Goal: Task Accomplishment & Management: Complete application form

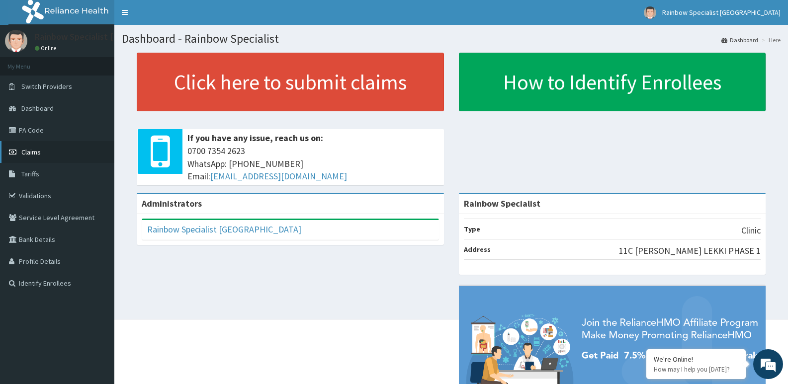
click at [80, 158] on link "Claims" at bounding box center [57, 152] width 114 height 22
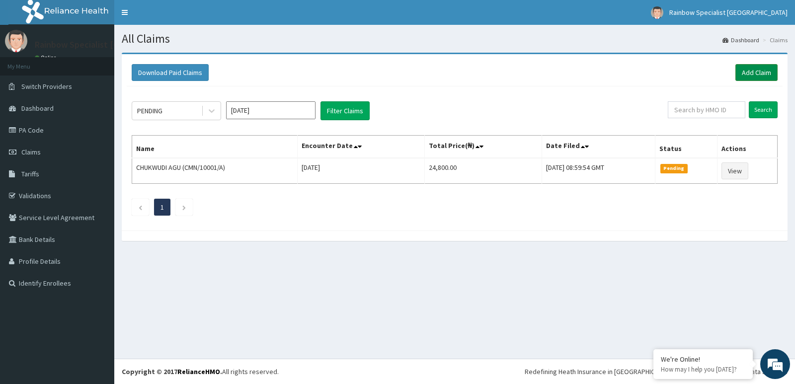
click at [746, 71] on link "Add Claim" at bounding box center [757, 72] width 42 height 17
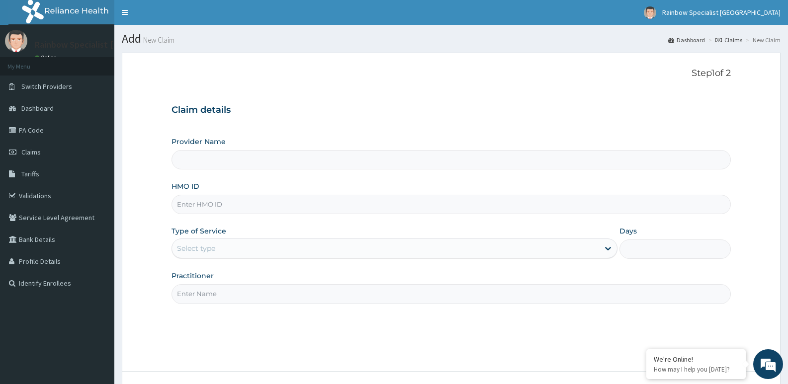
type input "Rainbow Specialist"
click at [219, 206] on input "HMO ID" at bounding box center [450, 204] width 559 height 19
type input "AEN/10274/A"
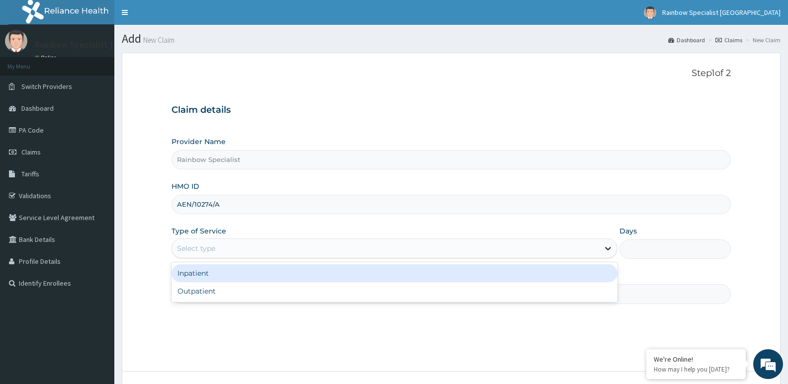
click at [607, 248] on icon at bounding box center [608, 249] width 10 height 10
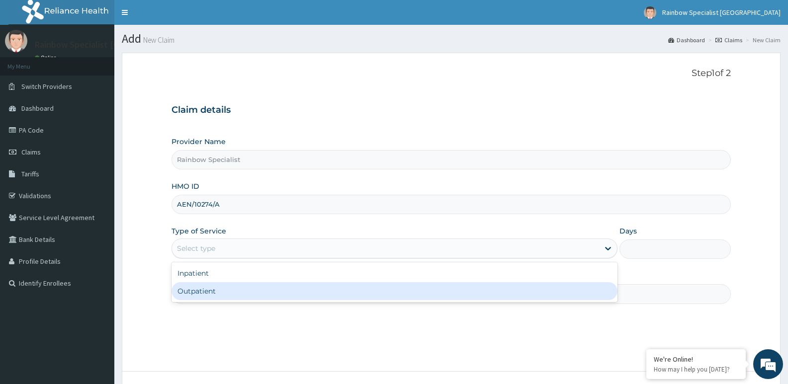
click at [584, 289] on div "Outpatient" at bounding box center [393, 291] width 445 height 18
type input "1"
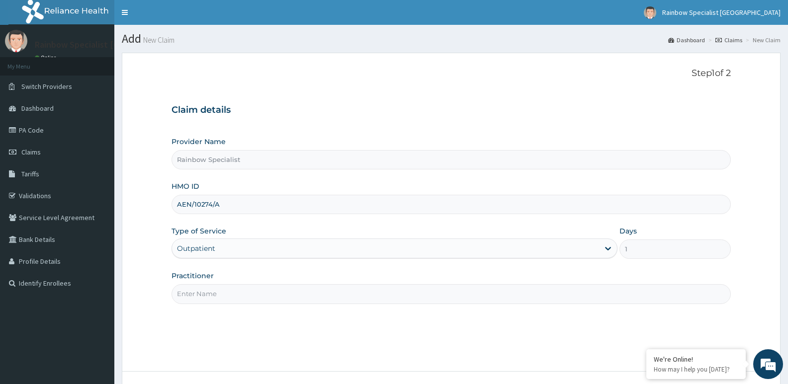
click at [262, 293] on input "Practitioner" at bounding box center [450, 293] width 559 height 19
type input "G"
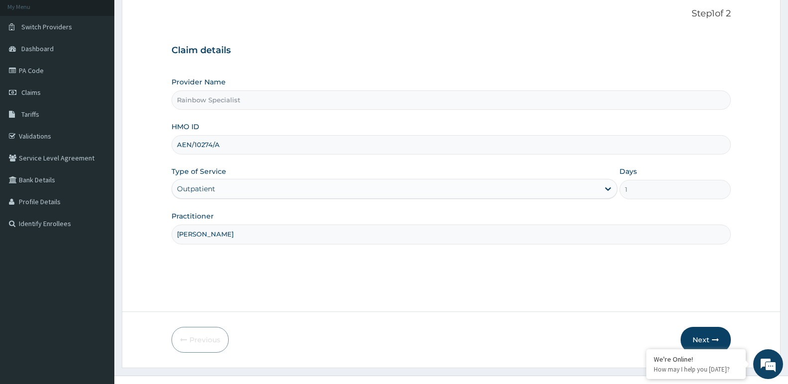
scroll to position [77, 0]
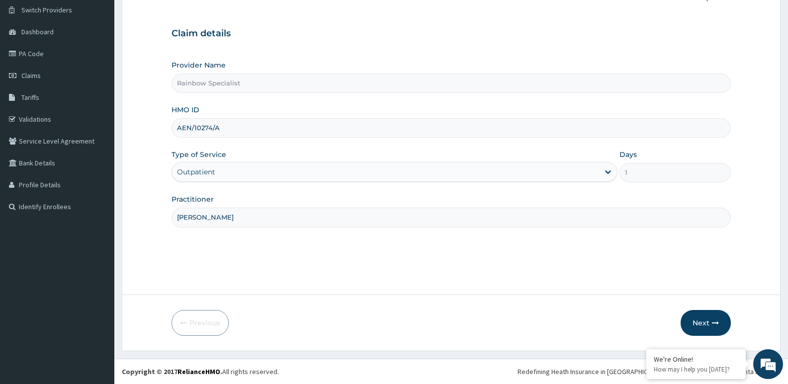
type input "AGBO ANIKE"
click at [703, 313] on button "Next" at bounding box center [705, 323] width 50 height 26
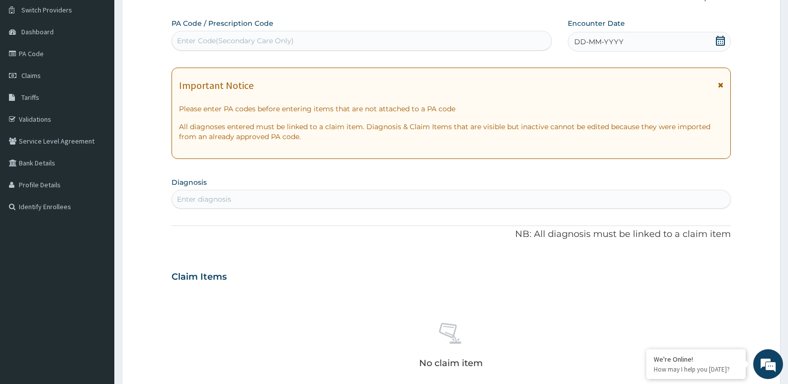
click at [214, 198] on div "Enter diagnosis" at bounding box center [204, 199] width 54 height 10
click at [710, 44] on div "DD-MM-YYYY" at bounding box center [649, 42] width 163 height 20
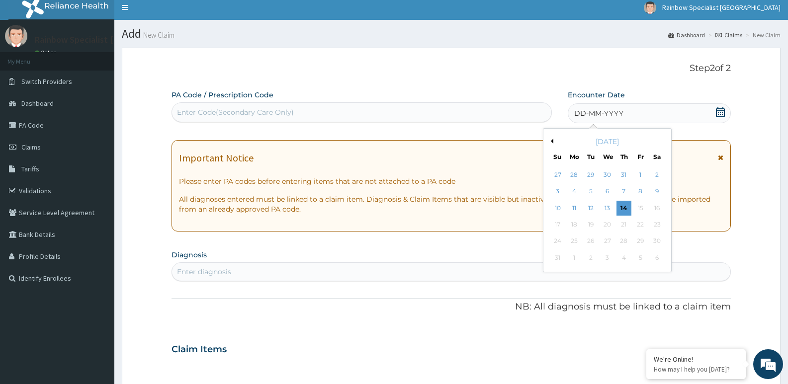
scroll to position [0, 0]
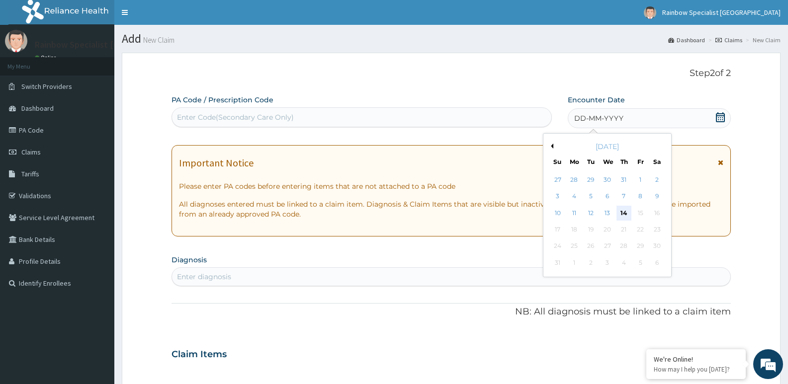
click at [625, 211] on div "14" at bounding box center [623, 213] width 15 height 15
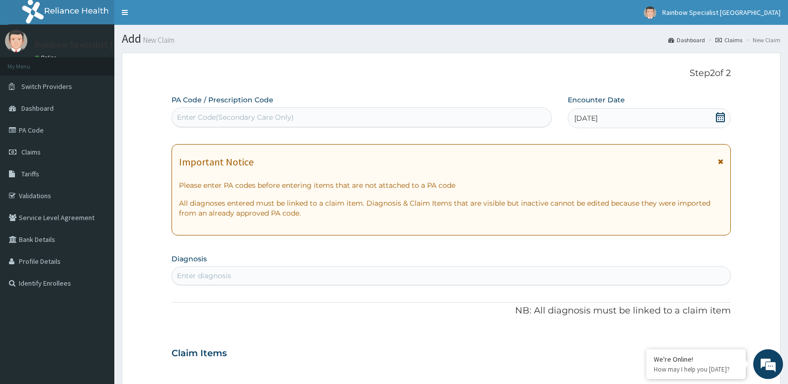
click at [258, 111] on div "Enter Code(Secondary Care Only)" at bounding box center [361, 117] width 379 height 16
type input "A"
click at [269, 273] on div "Enter diagnosis" at bounding box center [451, 276] width 558 height 16
click at [201, 271] on div "Enter diagnosis" at bounding box center [204, 276] width 54 height 10
type input "M"
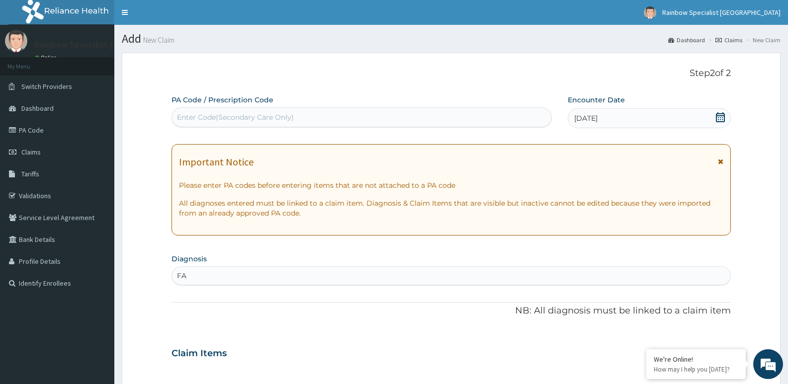
type input "F"
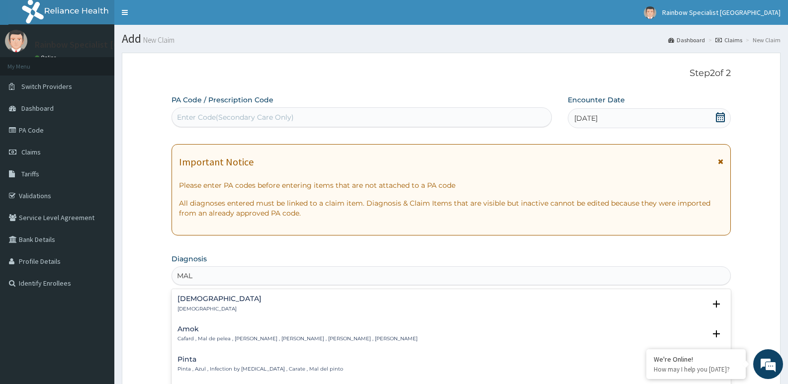
type input "MALA"
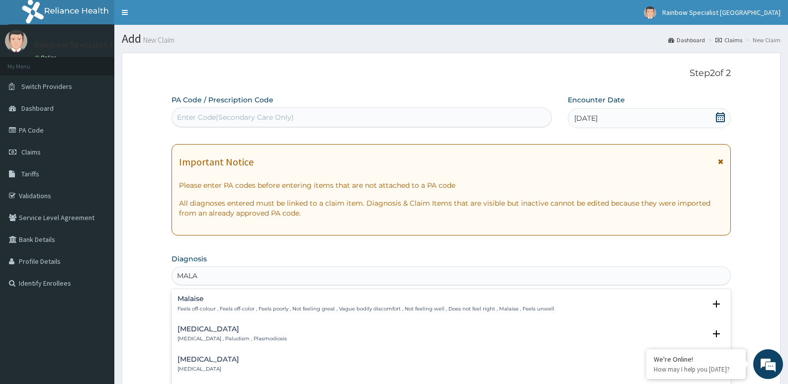
click at [208, 335] on div "Malaria Malaria , Paludism , Plasmodiosis" at bounding box center [231, 334] width 109 height 17
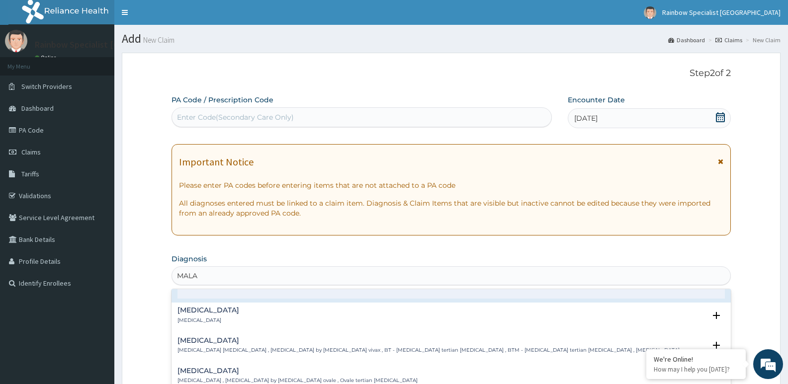
scroll to position [99, 0]
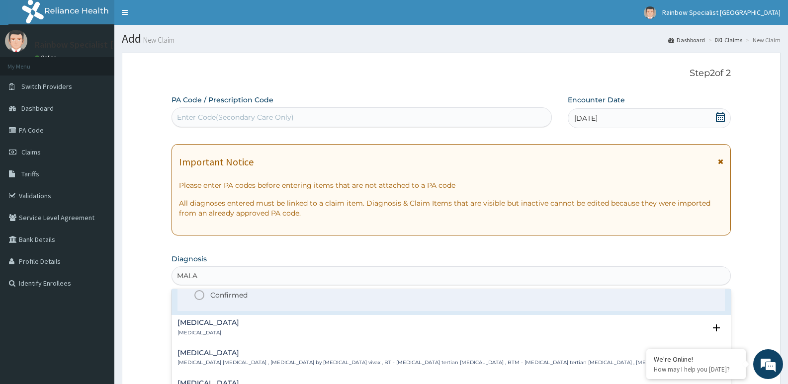
click at [195, 296] on circle "status option filled" at bounding box center [199, 295] width 9 height 9
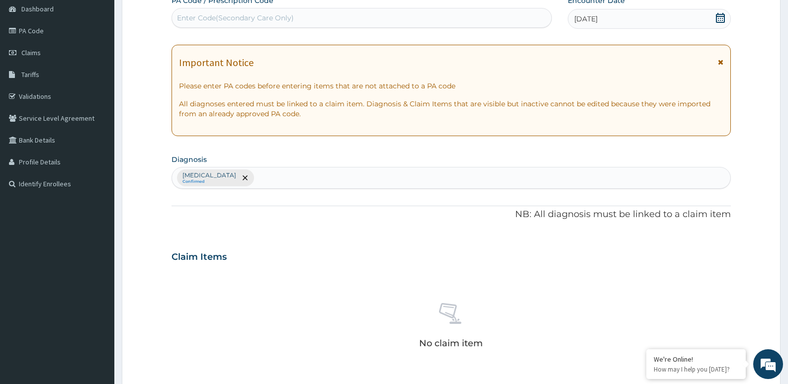
click at [209, 259] on h3 "Claim Items" at bounding box center [198, 257] width 55 height 11
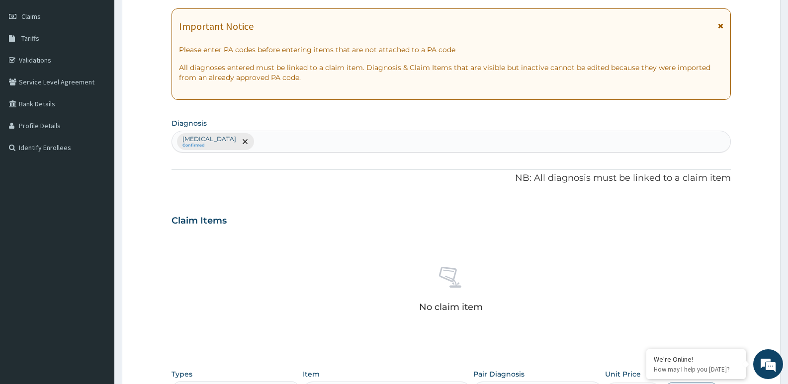
scroll to position [249, 0]
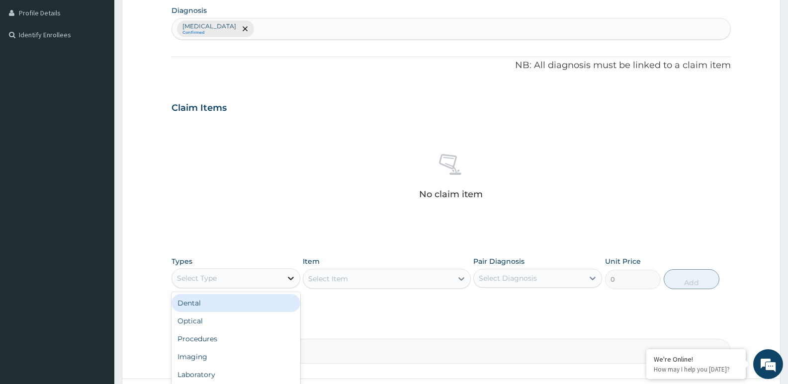
click at [292, 277] on icon at bounding box center [291, 278] width 10 height 10
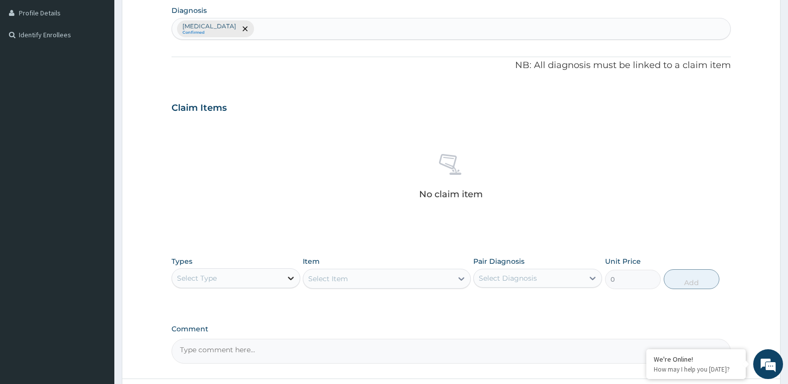
click at [295, 279] on icon at bounding box center [291, 278] width 10 height 10
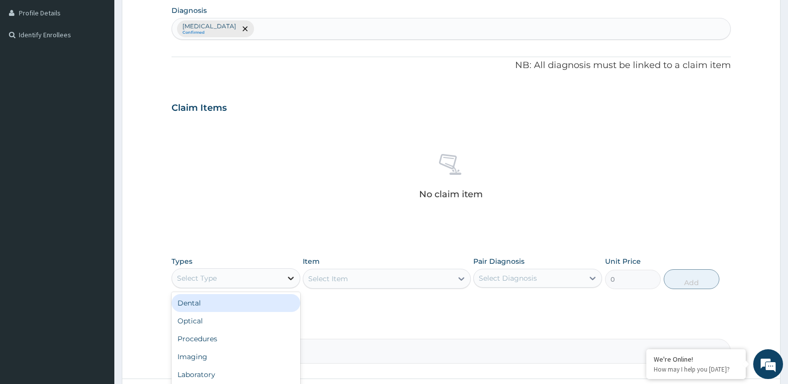
click at [286, 280] on icon at bounding box center [291, 278] width 10 height 10
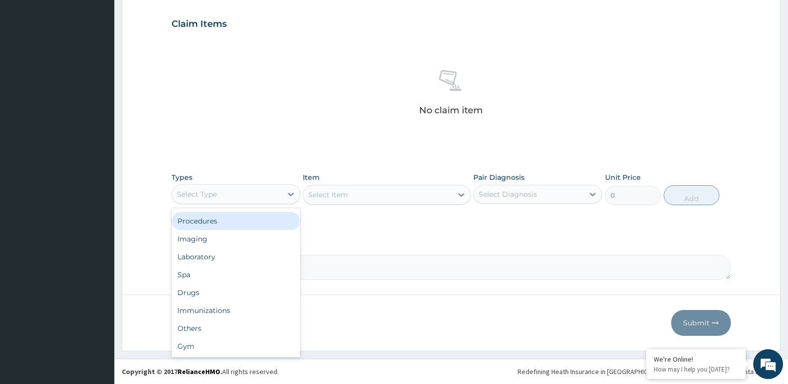
click at [280, 220] on div "Procedures" at bounding box center [235, 221] width 129 height 18
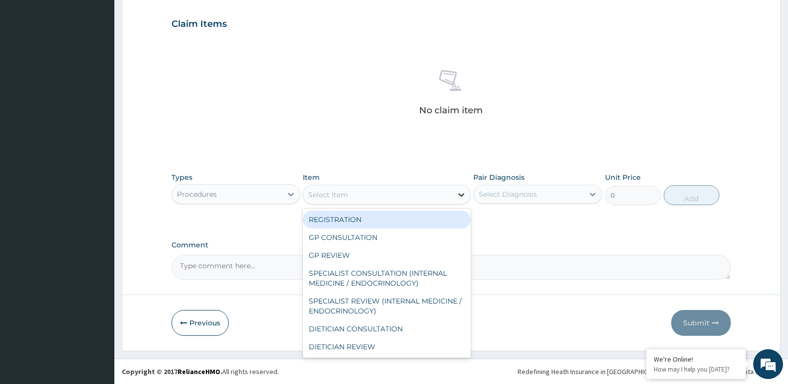
click at [461, 193] on icon at bounding box center [461, 195] width 10 height 10
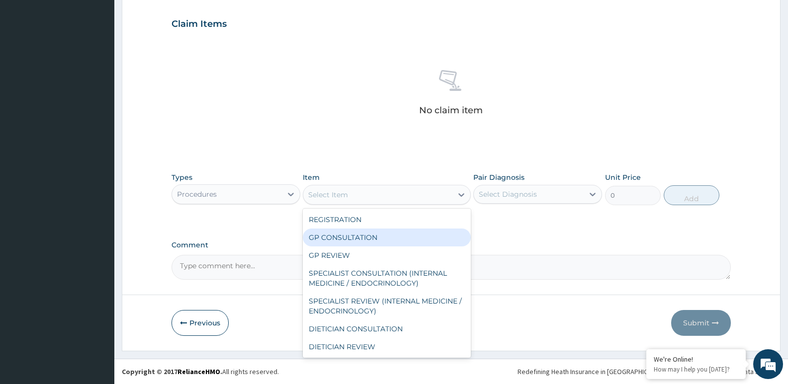
click at [435, 236] on div "GP CONSULTATION" at bounding box center [387, 238] width 168 height 18
type input "5000"
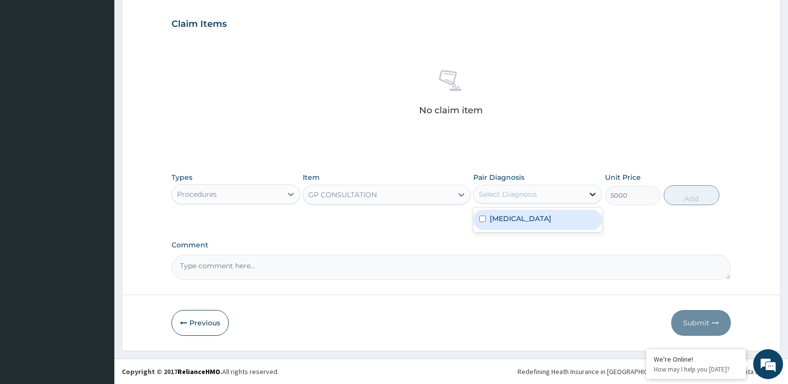
click at [596, 196] on icon at bounding box center [593, 194] width 10 height 10
click at [579, 223] on div "Malaria" at bounding box center [537, 220] width 129 height 20
checkbox input "true"
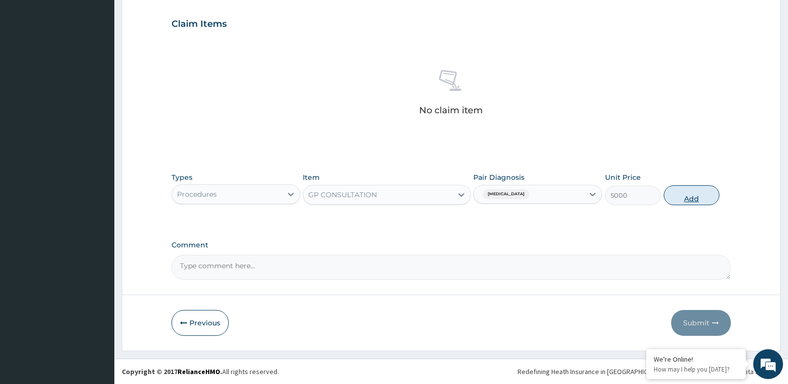
click at [702, 194] on button "Add" at bounding box center [692, 195] width 56 height 20
type input "0"
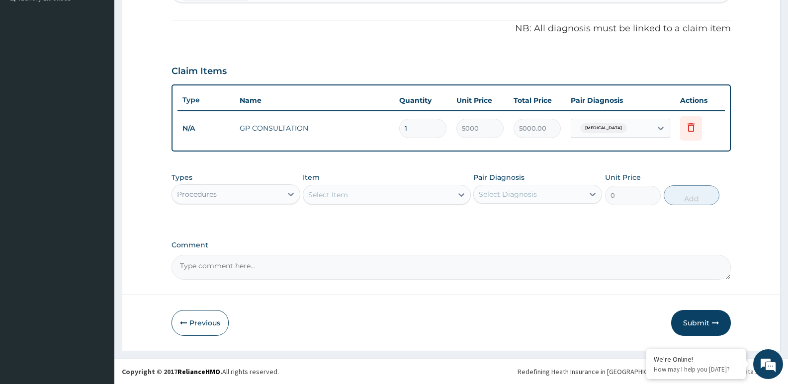
scroll to position [285, 0]
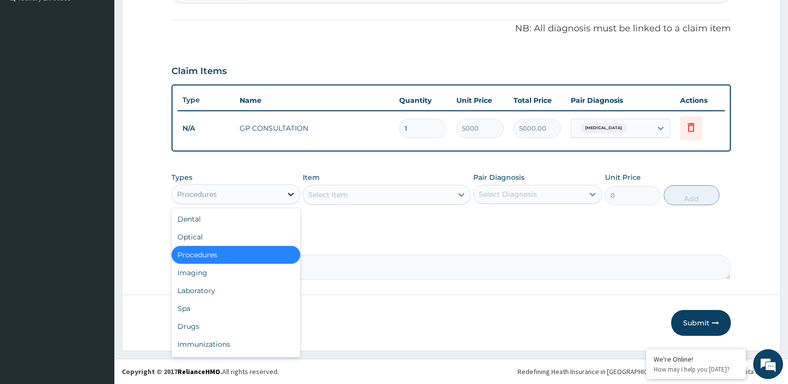
click at [293, 197] on icon at bounding box center [291, 194] width 10 height 10
click at [240, 330] on div "Drugs" at bounding box center [235, 327] width 129 height 18
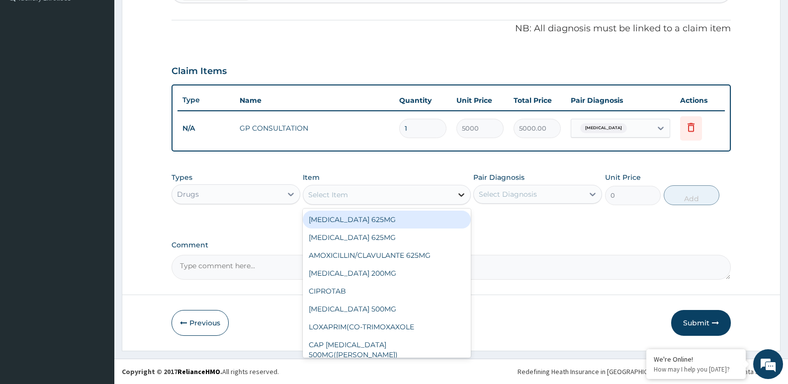
click at [458, 198] on icon at bounding box center [461, 195] width 10 height 10
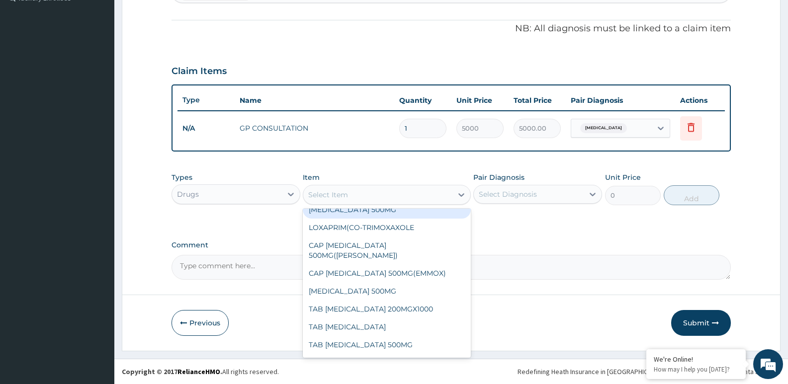
scroll to position [0, 0]
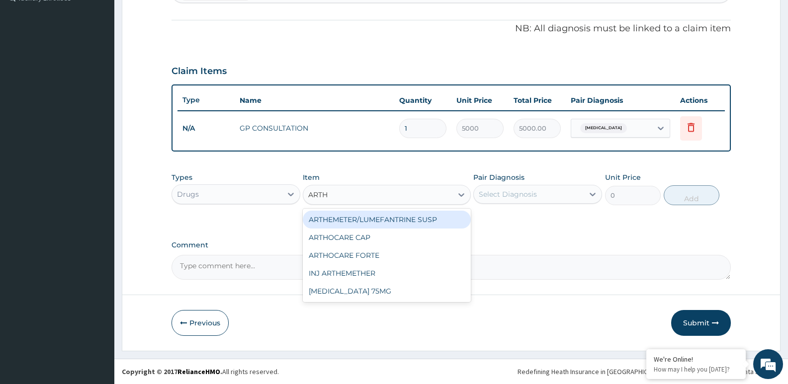
type input "ARTHE"
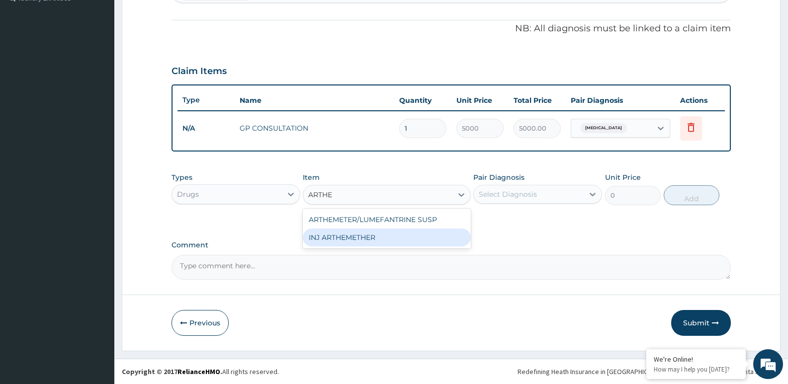
click at [356, 238] on div "INJ ARTHEMETHER" at bounding box center [387, 238] width 168 height 18
type input "480"
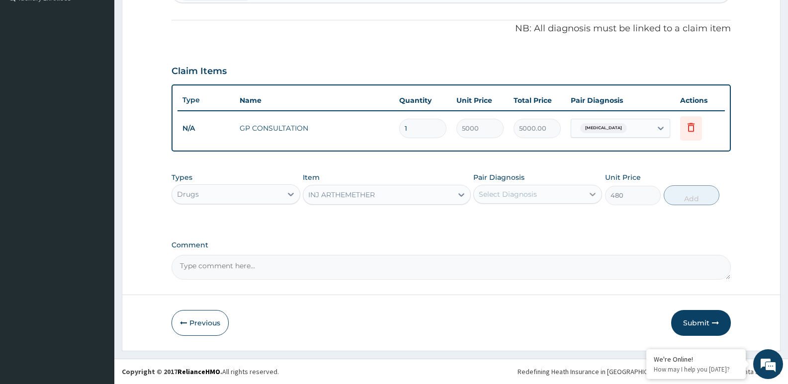
click at [592, 198] on icon at bounding box center [593, 194] width 10 height 10
click at [571, 224] on div "Malaria" at bounding box center [537, 220] width 129 height 20
checkbox input "true"
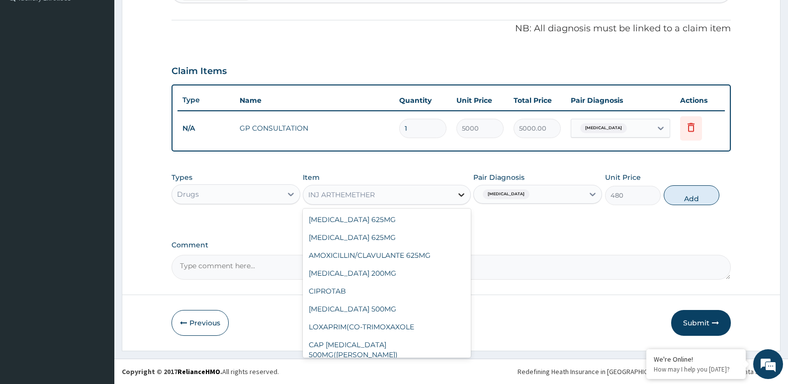
click at [463, 194] on icon at bounding box center [461, 194] width 6 height 3
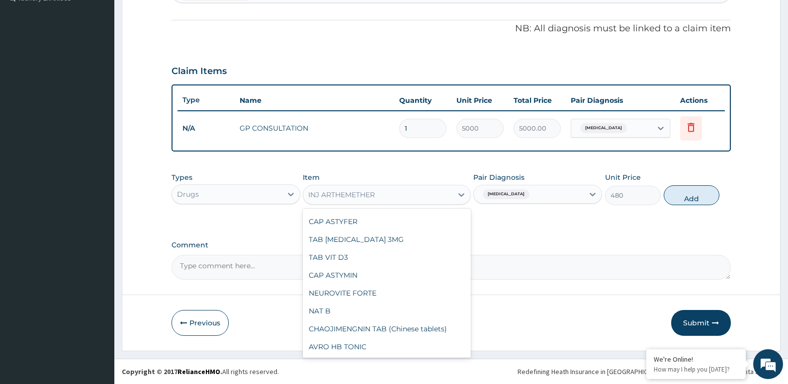
click at [435, 374] on div "INJ ARTHEMETHER" at bounding box center [387, 383] width 168 height 18
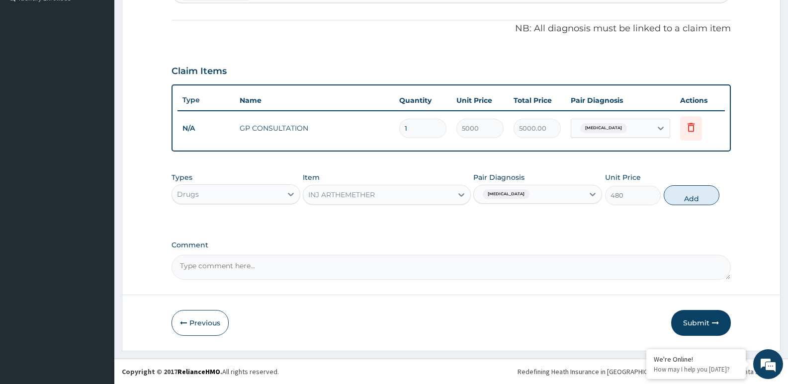
click at [425, 126] on input "1" at bounding box center [422, 128] width 47 height 19
type input "0.00"
type input "2"
type input "10000.00"
type input "0.00"
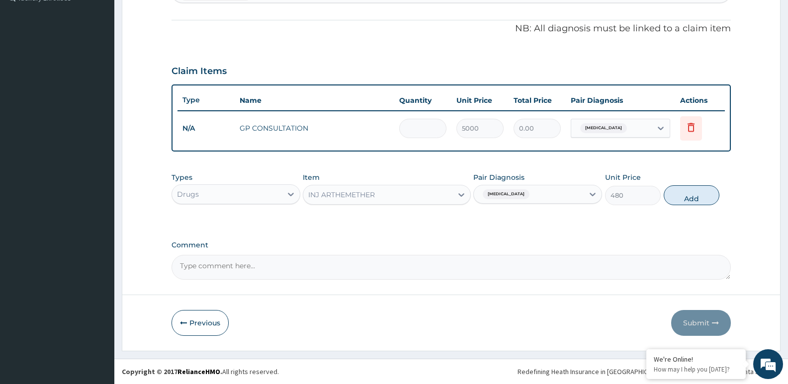
type input "1"
type input "5000.00"
click at [703, 193] on button "Add" at bounding box center [692, 195] width 56 height 20
type input "0"
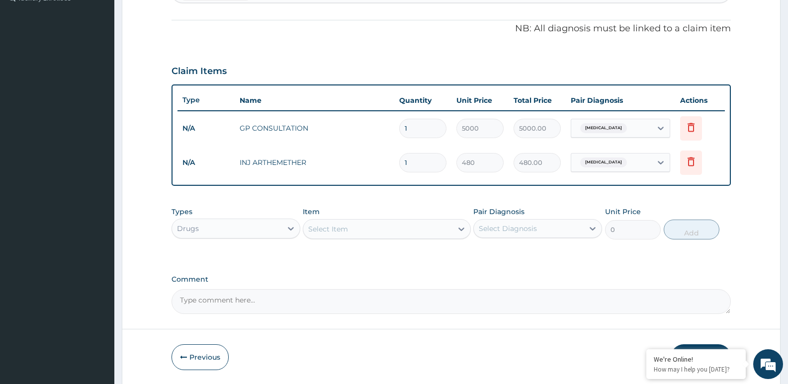
click at [411, 164] on input "1" at bounding box center [422, 162] width 47 height 19
type input "0.00"
type input "2"
type input "960.00"
type input "2"
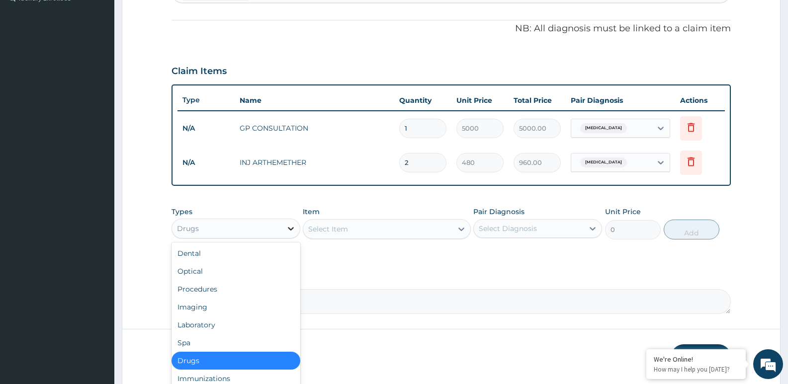
click at [291, 228] on icon at bounding box center [291, 229] width 10 height 10
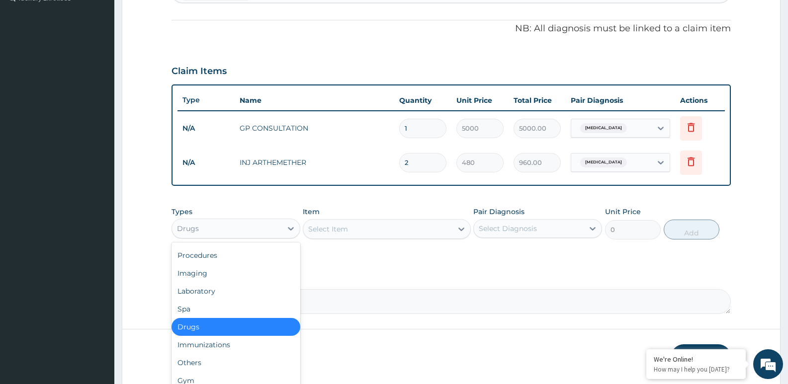
click at [245, 326] on div "Drugs" at bounding box center [235, 327] width 129 height 18
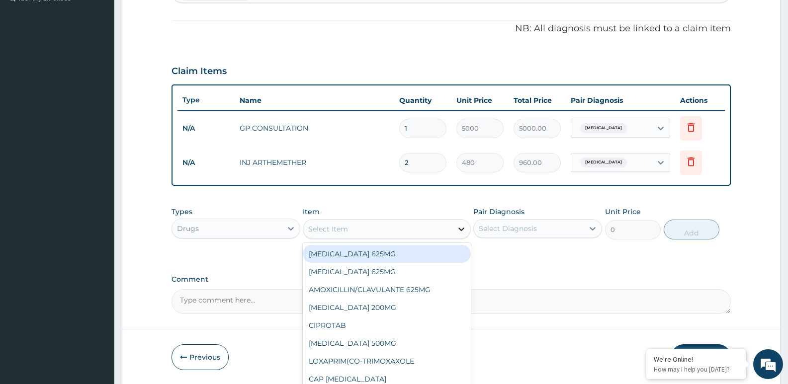
click at [464, 231] on icon at bounding box center [461, 229] width 10 height 10
type input "PARA"
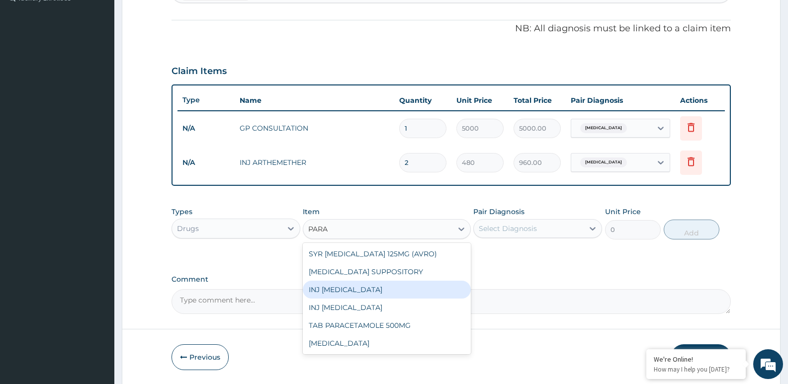
click at [413, 283] on div "INJ PARACETAMOL" at bounding box center [387, 290] width 168 height 18
type input "360"
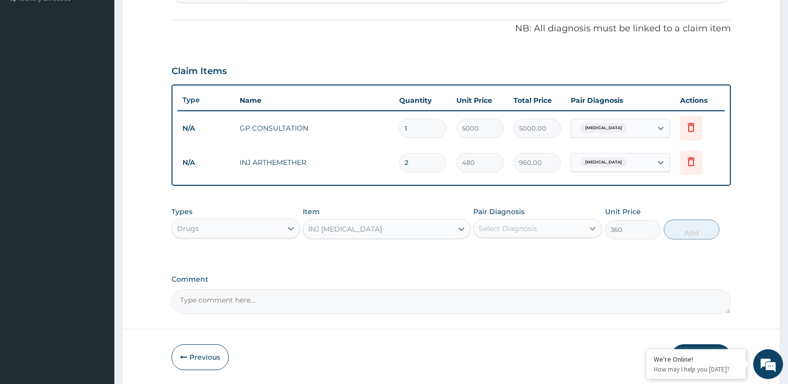
click at [593, 229] on icon at bounding box center [593, 228] width 6 height 3
click at [578, 256] on div "Malaria" at bounding box center [537, 254] width 129 height 20
checkbox input "true"
click at [689, 233] on button "Add" at bounding box center [692, 230] width 56 height 20
type input "0"
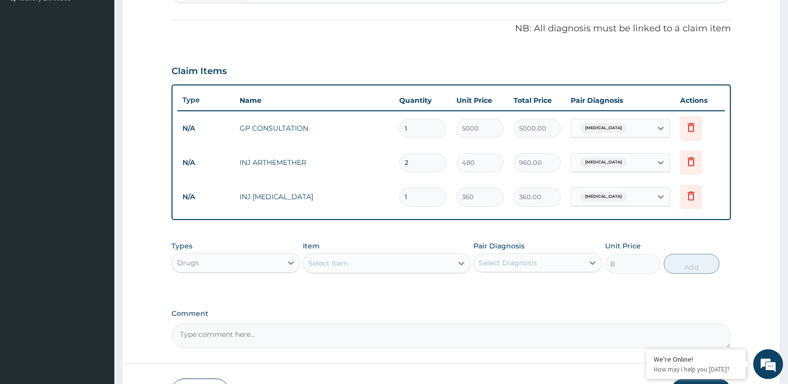
click at [414, 195] on input "1" at bounding box center [422, 196] width 47 height 19
type input "0.00"
type input "2"
type input "720.00"
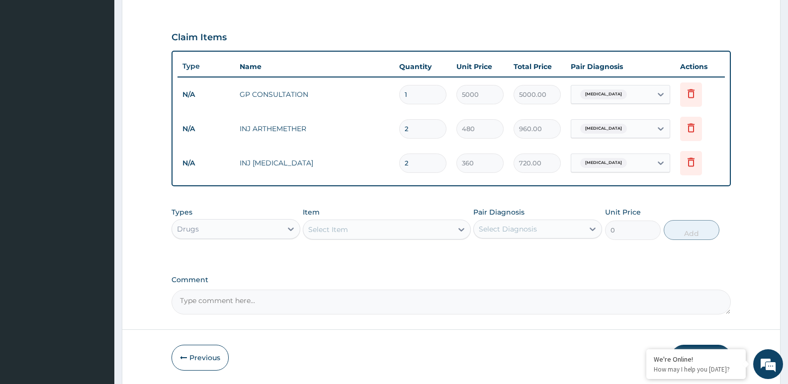
scroll to position [335, 0]
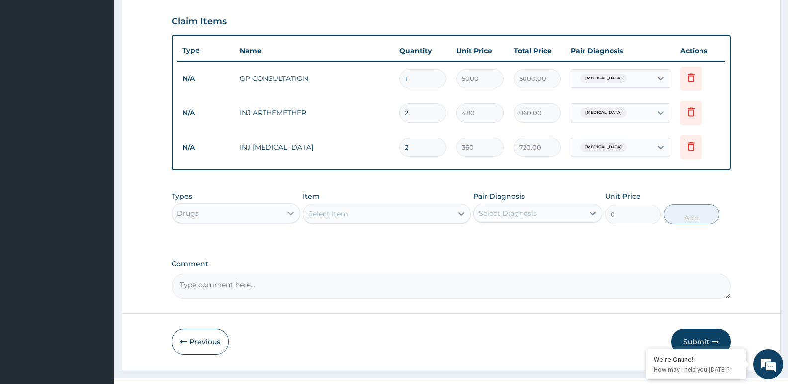
type input "2"
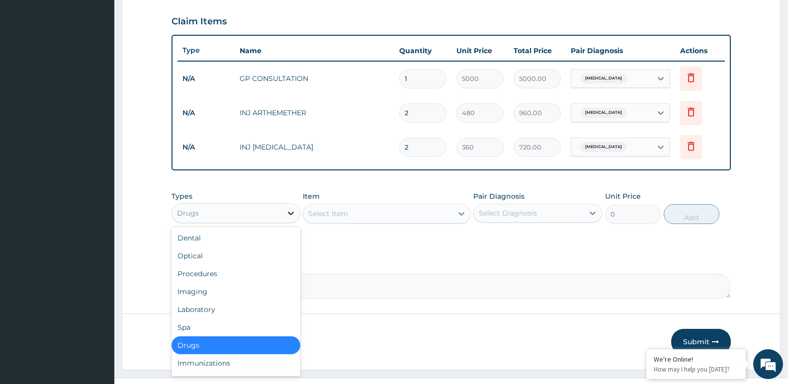
click at [290, 210] on icon at bounding box center [291, 213] width 10 height 10
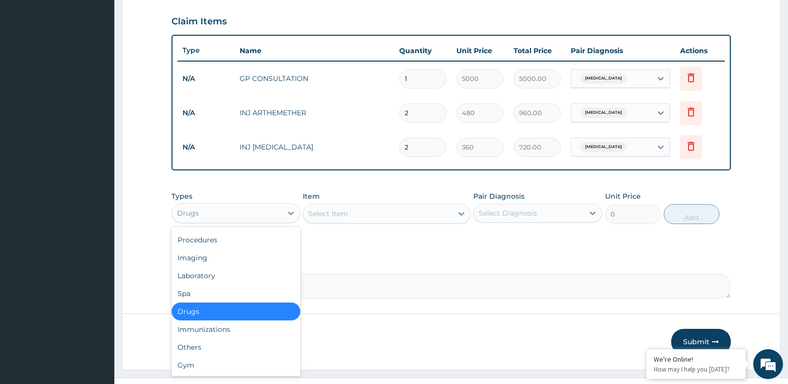
click at [272, 314] on div "Drugs" at bounding box center [235, 312] width 129 height 18
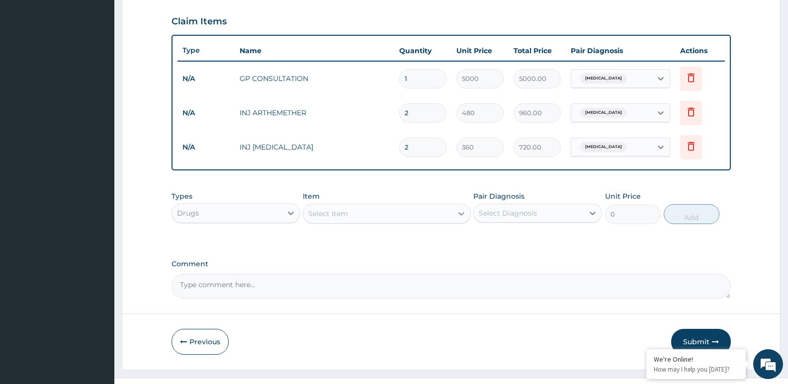
click at [456, 214] on icon at bounding box center [461, 214] width 10 height 10
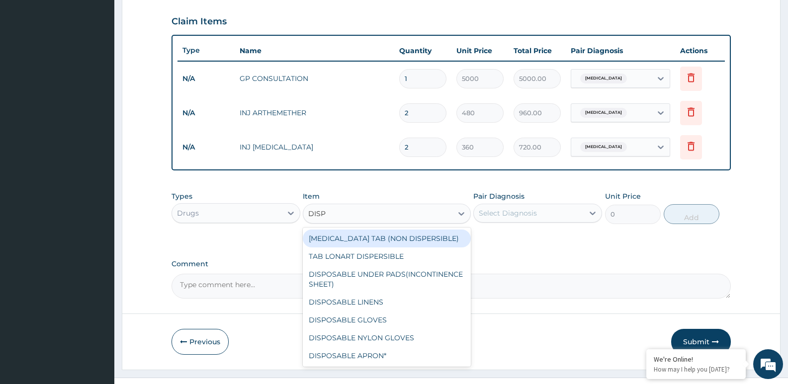
type input "DISPO"
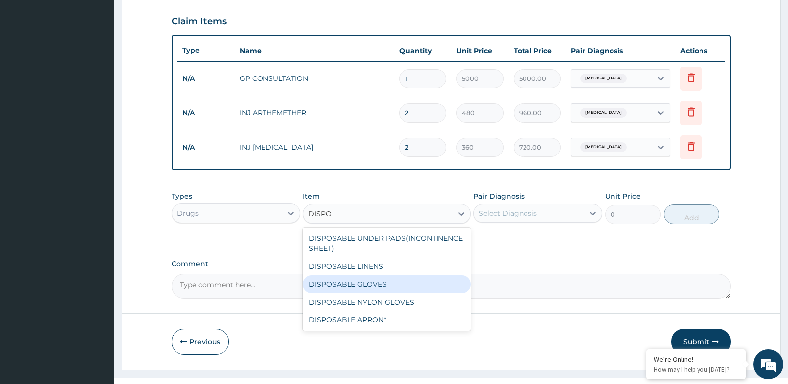
click at [412, 285] on div "DISPOSABLE GLOVES" at bounding box center [387, 284] width 168 height 18
type input "560"
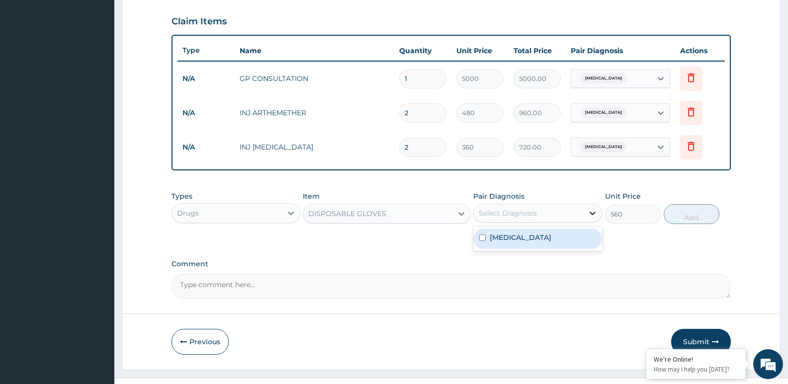
click at [593, 212] on icon at bounding box center [593, 213] width 10 height 10
click at [581, 241] on div "Malaria" at bounding box center [537, 239] width 129 height 20
checkbox input "true"
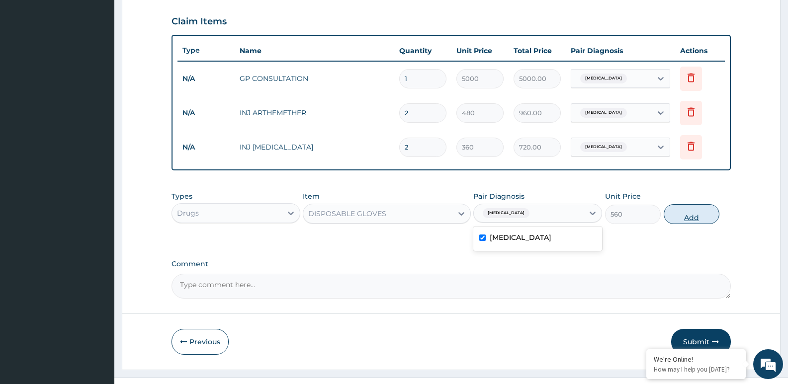
click at [693, 222] on button "Add" at bounding box center [692, 214] width 56 height 20
type input "0"
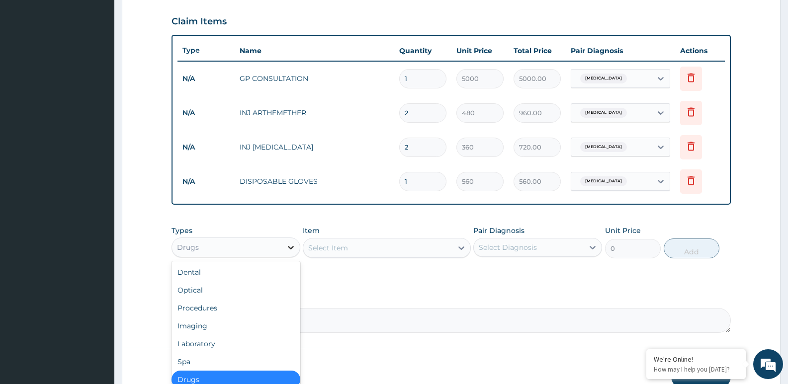
click at [292, 246] on icon at bounding box center [291, 248] width 10 height 10
drag, startPoint x: 261, startPoint y: 378, endPoint x: 328, endPoint y: 331, distance: 81.4
click at [261, 377] on div "Drugs" at bounding box center [235, 380] width 129 height 18
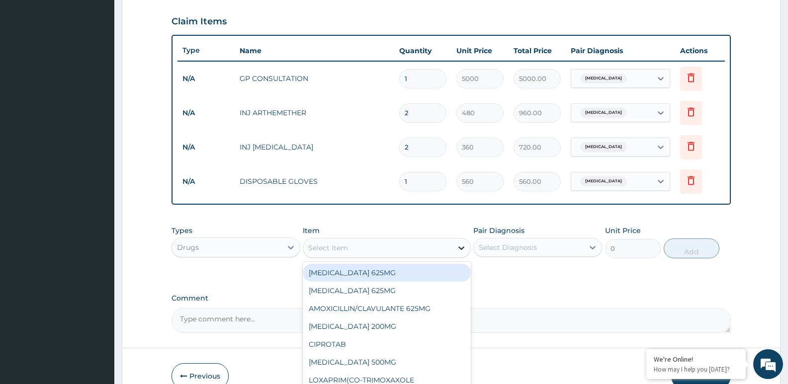
click at [464, 250] on icon at bounding box center [461, 248] width 10 height 10
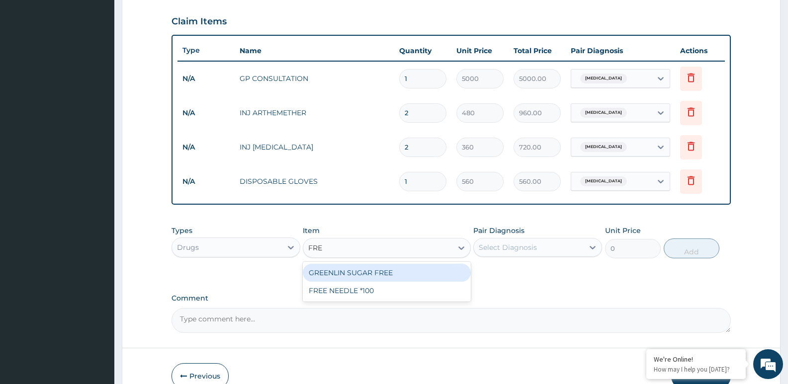
type input "FREE"
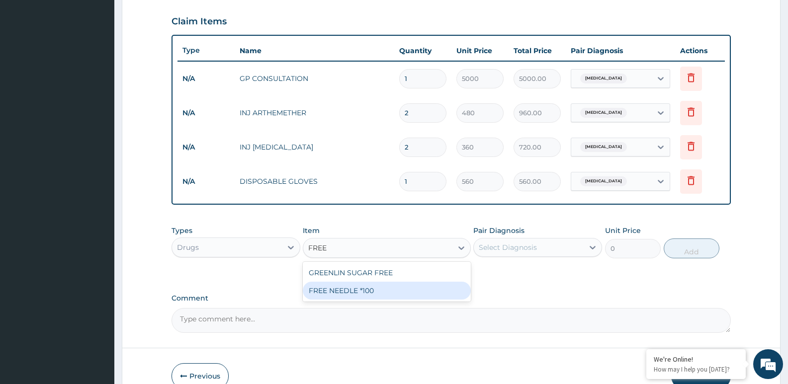
click at [423, 292] on div "FREE NEEDLE *100" at bounding box center [387, 291] width 168 height 18
type input "240"
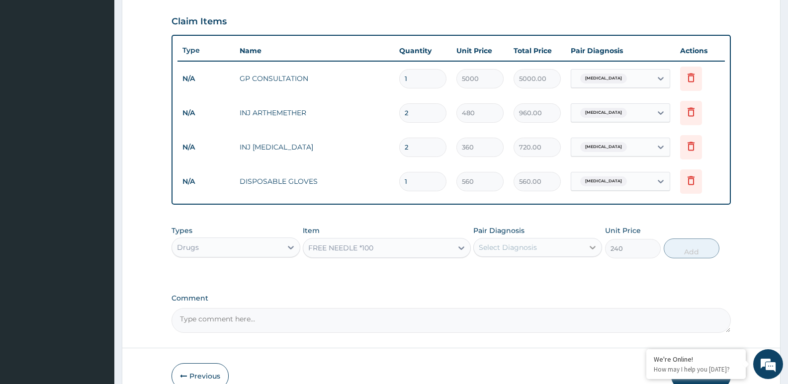
click at [592, 246] on icon at bounding box center [593, 248] width 10 height 10
click at [556, 279] on div "Malaria" at bounding box center [537, 273] width 129 height 20
checkbox input "true"
click at [687, 248] on button "Add" at bounding box center [692, 249] width 56 height 20
type input "0"
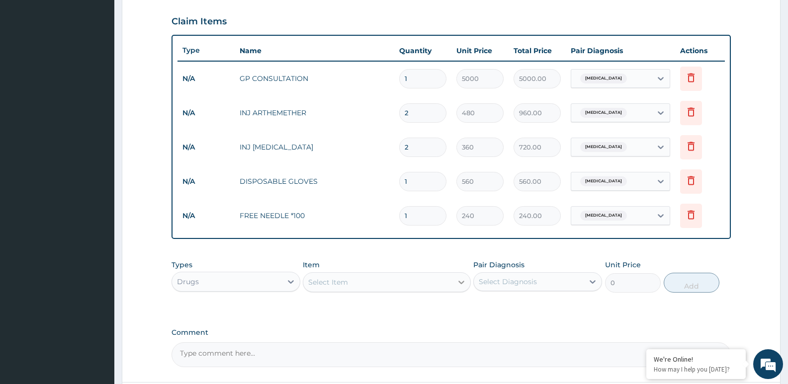
click at [462, 283] on icon at bounding box center [461, 282] width 6 height 3
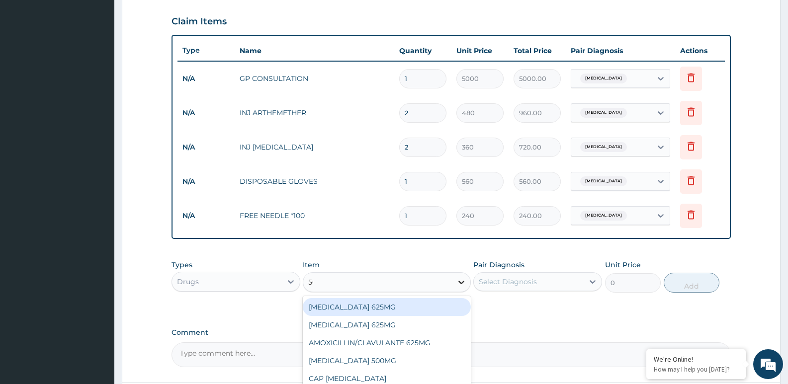
type input "5CC"
click at [437, 306] on div "5CC SYRING" at bounding box center [387, 307] width 168 height 18
type input "160"
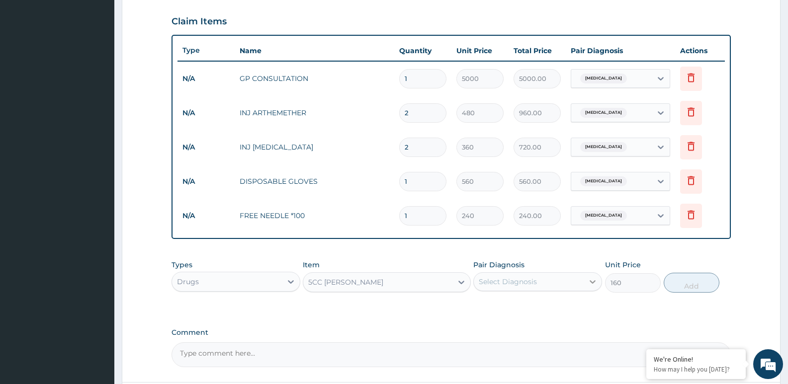
click at [587, 282] on div at bounding box center [593, 282] width 18 height 18
drag, startPoint x: 559, startPoint y: 312, endPoint x: 580, endPoint y: 299, distance: 23.9
click at [566, 308] on div "Malaria" at bounding box center [537, 307] width 129 height 20
checkbox input "true"
click at [685, 283] on button "Add" at bounding box center [692, 283] width 56 height 20
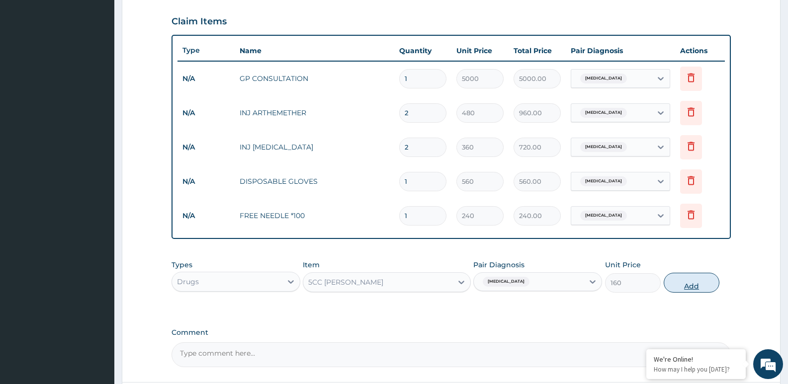
type input "0"
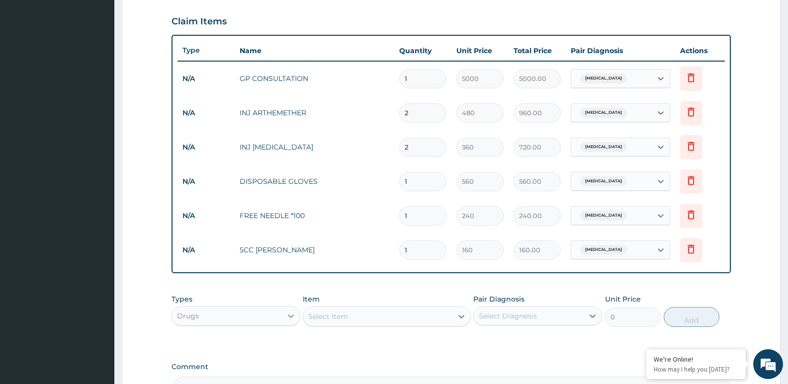
click at [289, 316] on icon at bounding box center [291, 316] width 6 height 3
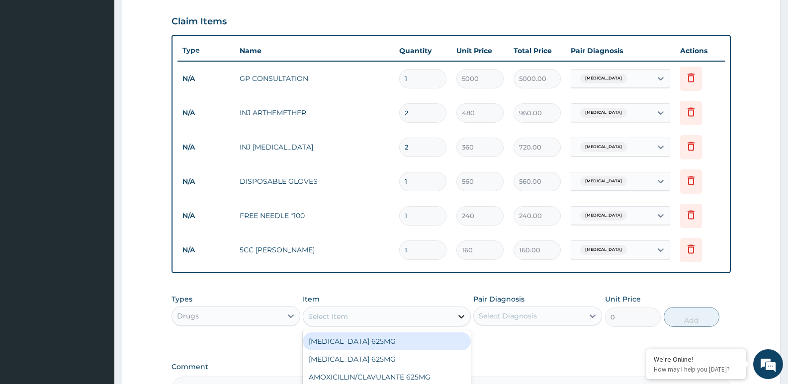
click at [465, 316] on icon at bounding box center [461, 317] width 10 height 10
type input "STER"
click at [374, 342] on div "STERILE WATER*10ML" at bounding box center [387, 342] width 168 height 18
type input "320"
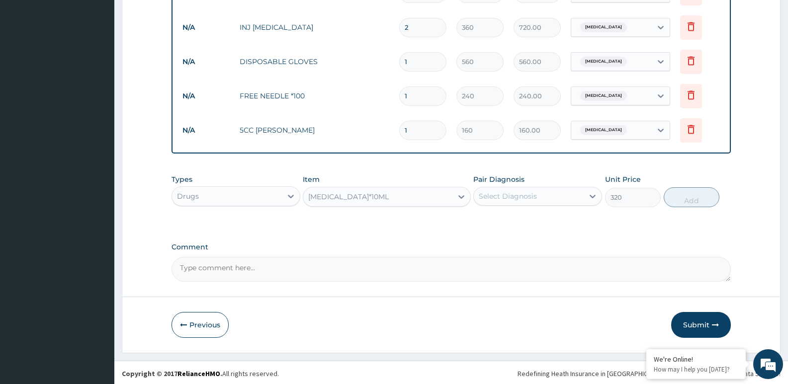
scroll to position [457, 0]
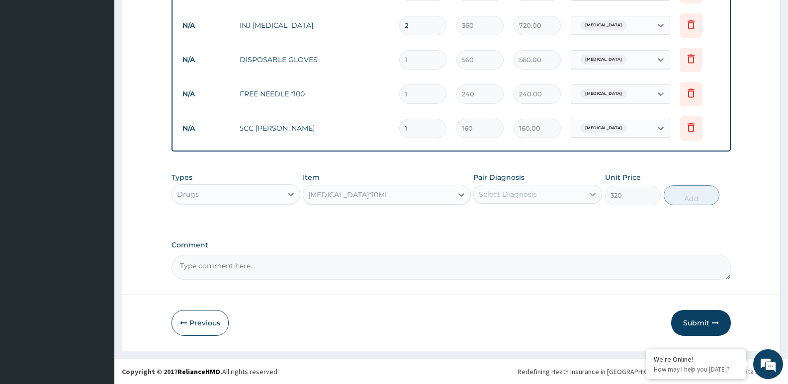
click at [592, 192] on icon at bounding box center [593, 194] width 10 height 10
click at [577, 220] on div "Malaria" at bounding box center [537, 220] width 129 height 20
checkbox input "true"
click at [688, 196] on button "Add" at bounding box center [692, 195] width 56 height 20
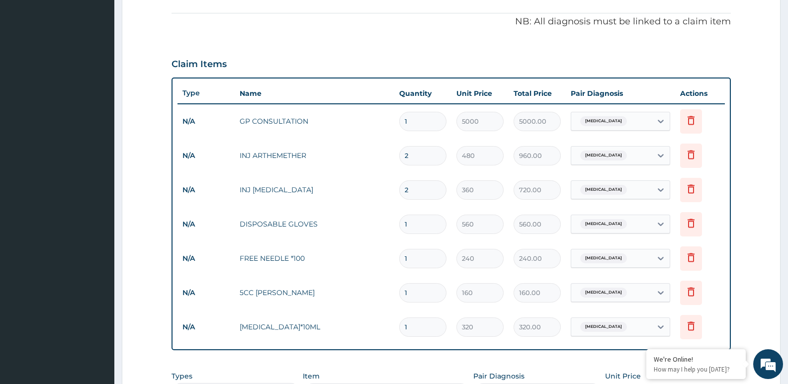
scroll to position [441, 0]
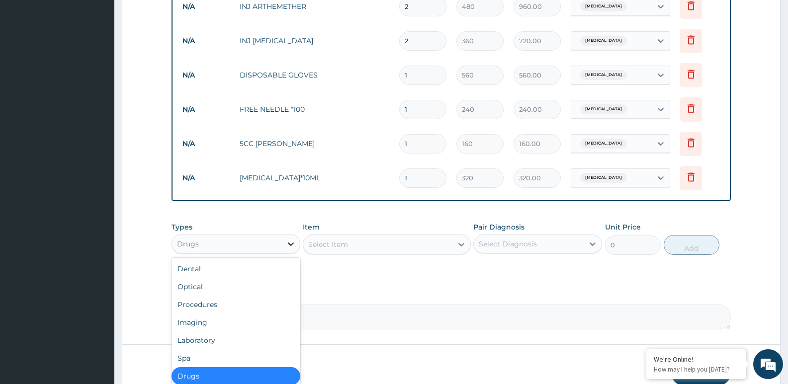
click at [294, 243] on icon at bounding box center [291, 244] width 10 height 10
drag, startPoint x: 235, startPoint y: 338, endPoint x: 261, endPoint y: 324, distance: 29.6
click at [237, 337] on div "Laboratory" at bounding box center [235, 341] width 129 height 18
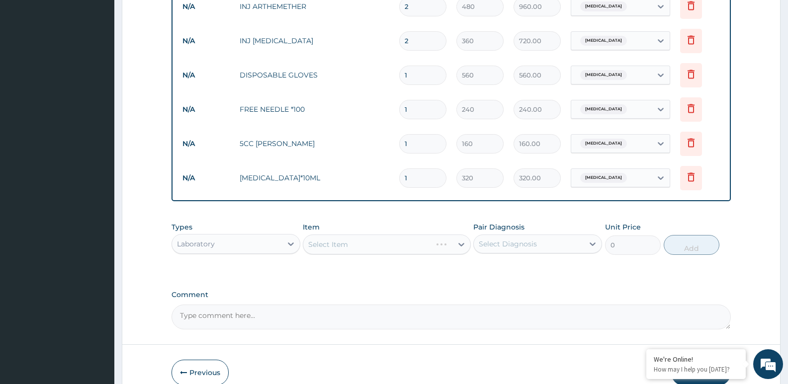
click at [460, 244] on div "Select Item" at bounding box center [387, 245] width 168 height 20
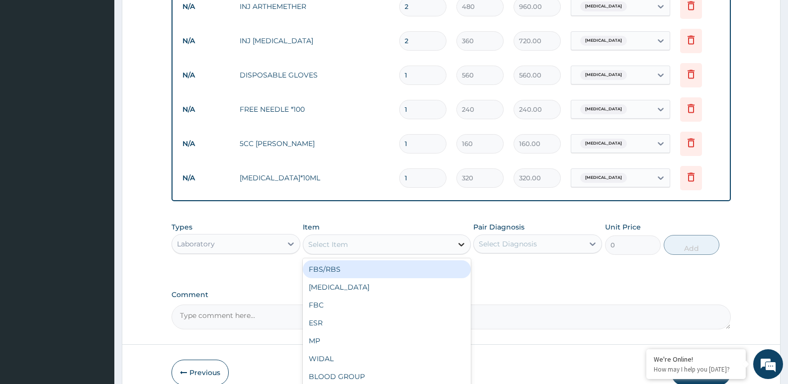
click at [461, 242] on icon at bounding box center [461, 245] width 10 height 10
click at [435, 263] on div "FBS/RBS" at bounding box center [387, 269] width 168 height 18
type input "2400"
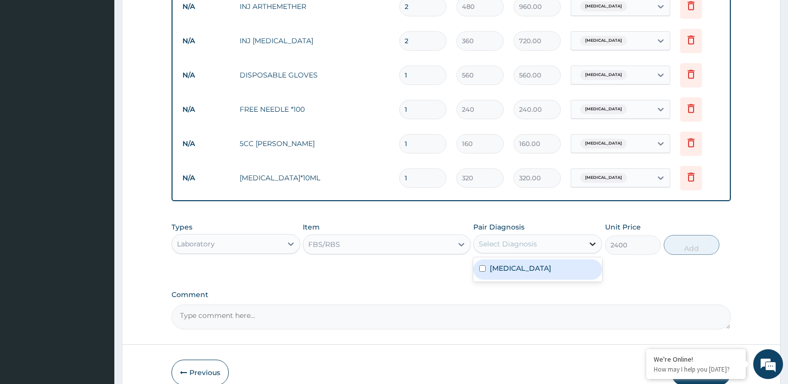
click at [596, 247] on icon at bounding box center [593, 244] width 10 height 10
drag, startPoint x: 582, startPoint y: 272, endPoint x: 601, endPoint y: 257, distance: 23.8
click at [585, 268] on div "Malaria" at bounding box center [537, 269] width 129 height 20
checkbox input "true"
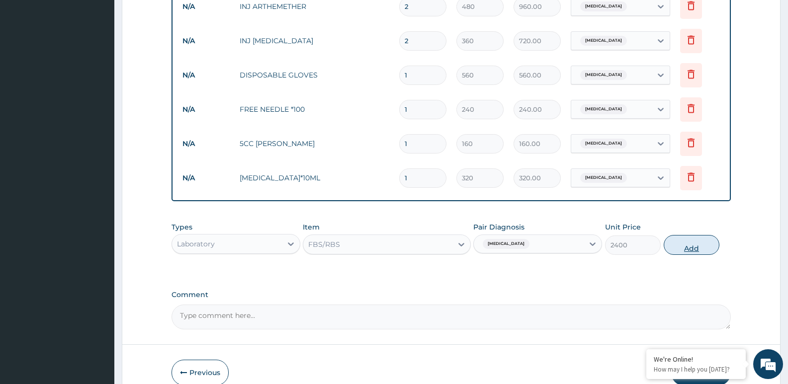
click at [689, 245] on button "Add" at bounding box center [692, 245] width 56 height 20
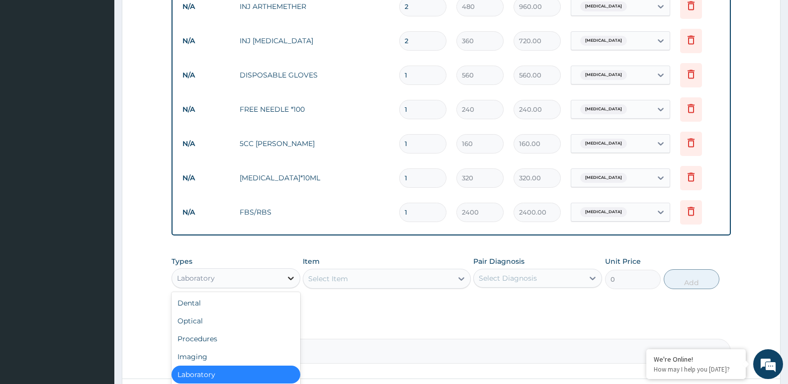
click at [296, 277] on div at bounding box center [291, 278] width 18 height 18
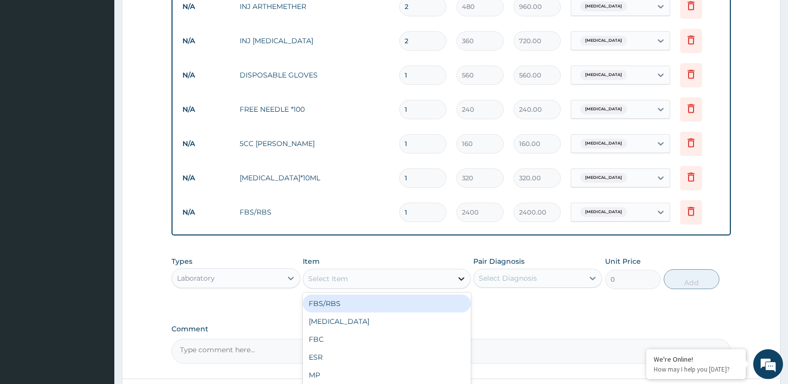
click at [460, 276] on icon at bounding box center [461, 279] width 10 height 10
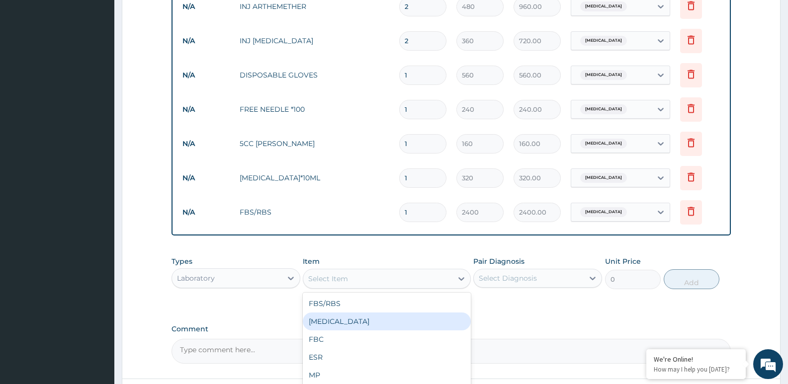
click at [418, 322] on div "URINALYSIS" at bounding box center [387, 322] width 168 height 18
click at [418, 322] on div "PA Code / Prescription Code Enter Code(Secondary Care Only) Encounter Date 14-0…" at bounding box center [450, 9] width 559 height 710
type input "2400"
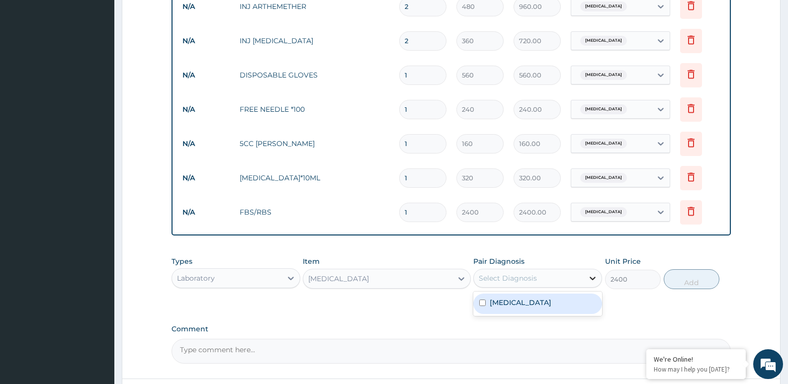
click at [591, 278] on icon at bounding box center [593, 278] width 6 height 3
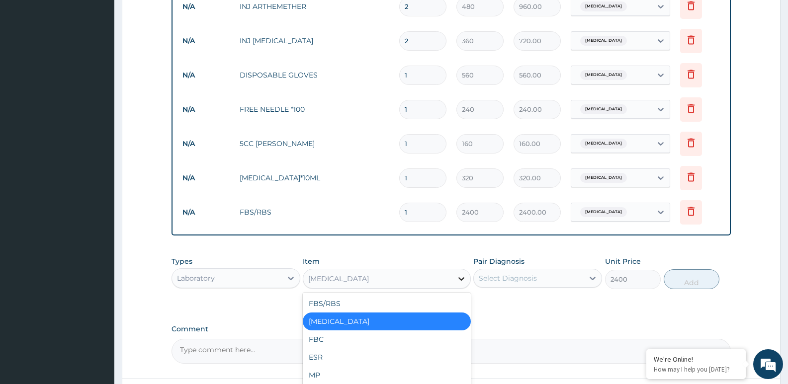
click at [458, 280] on icon at bounding box center [461, 279] width 10 height 10
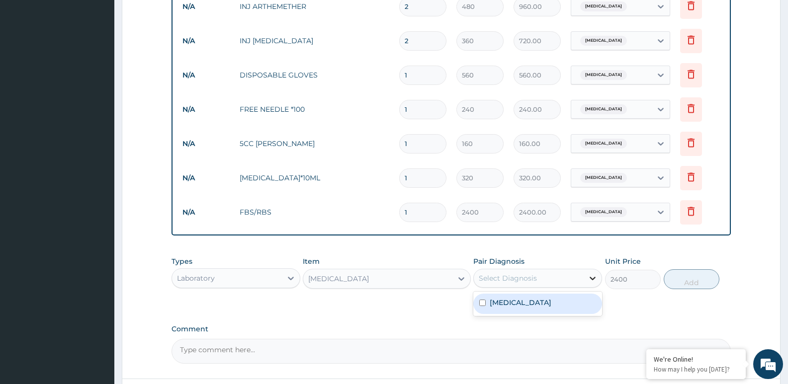
click at [590, 283] on icon at bounding box center [593, 278] width 10 height 10
click at [587, 304] on div "Malaria" at bounding box center [537, 304] width 129 height 20
checkbox input "true"
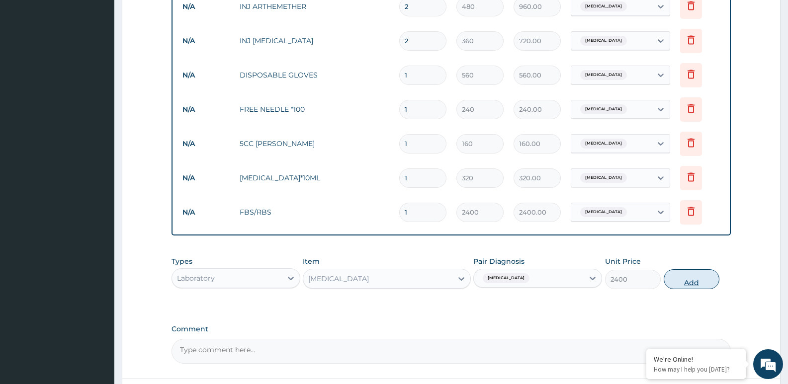
click at [692, 283] on button "Add" at bounding box center [692, 279] width 56 height 20
type input "0"
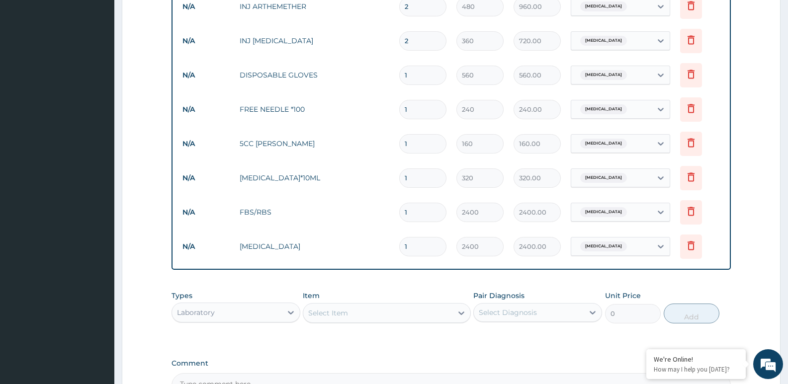
scroll to position [392, 0]
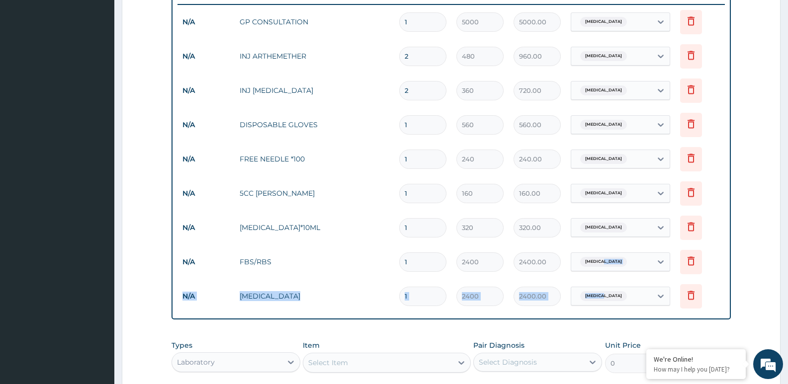
drag, startPoint x: 606, startPoint y: 283, endPoint x: 600, endPoint y: 280, distance: 6.9
click at [600, 280] on tbody "N/A GP CONSULTATION 1 5000 5000.00 Malaria Delete N/A INJ ARTHEMETHER 2 480 960…" at bounding box center [450, 158] width 547 height 309
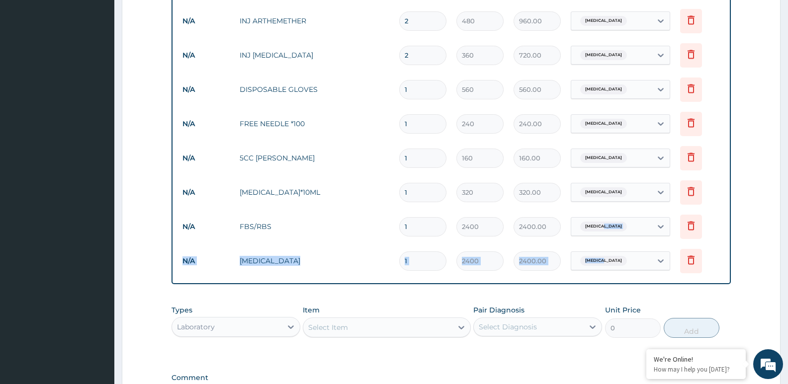
scroll to position [491, 0]
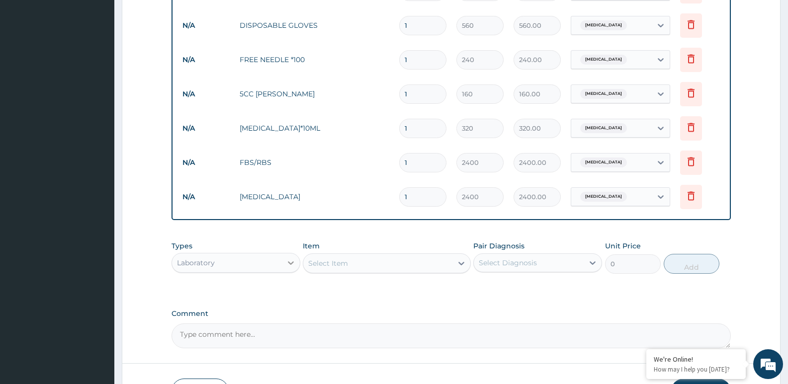
click at [292, 263] on icon at bounding box center [291, 262] width 6 height 3
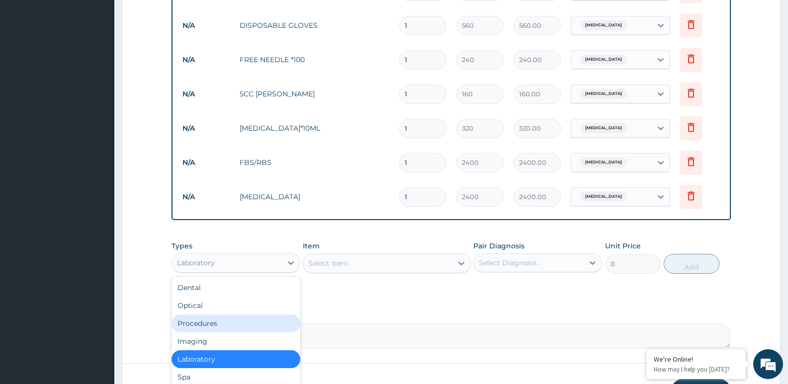
scroll to position [34, 0]
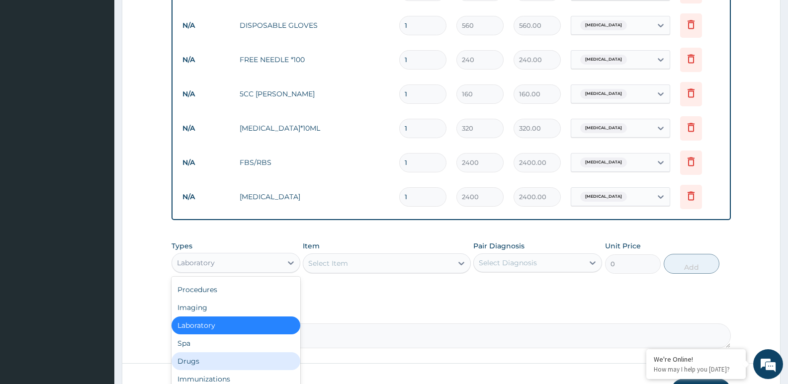
drag, startPoint x: 225, startPoint y: 361, endPoint x: 245, endPoint y: 343, distance: 27.1
click at [227, 358] on div "Drugs" at bounding box center [235, 361] width 129 height 18
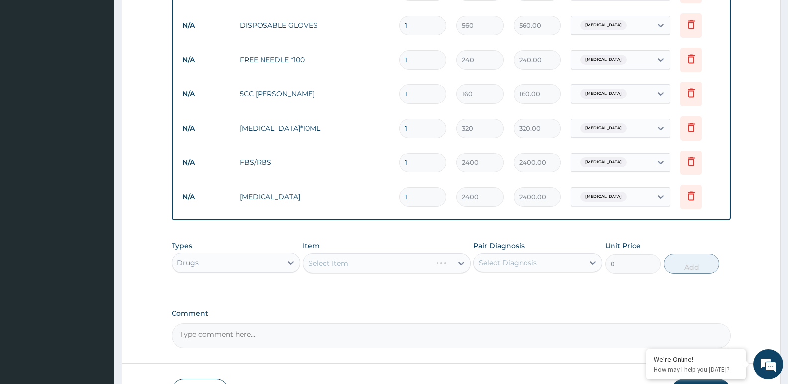
click at [373, 264] on div "Select Item" at bounding box center [387, 264] width 168 height 20
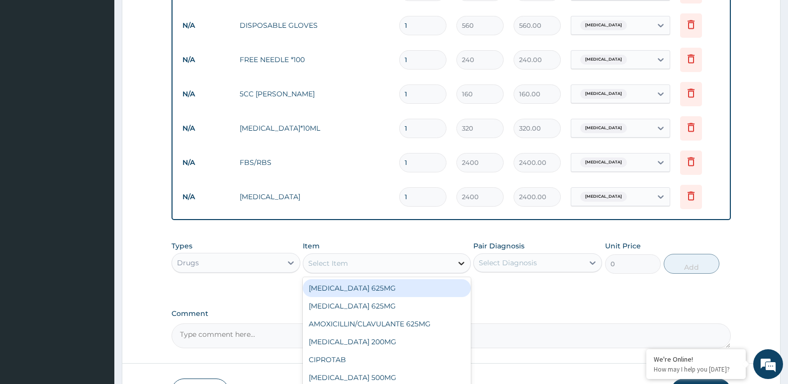
click at [458, 264] on icon at bounding box center [461, 263] width 10 height 10
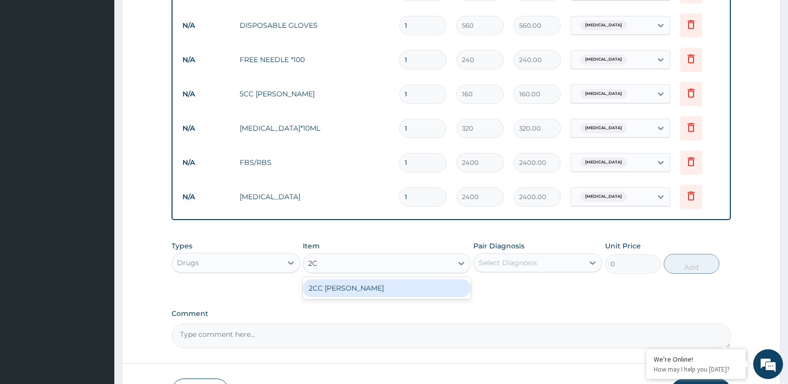
type input "2CC"
click at [432, 292] on div "2CC SYRING" at bounding box center [387, 288] width 168 height 18
type input "160"
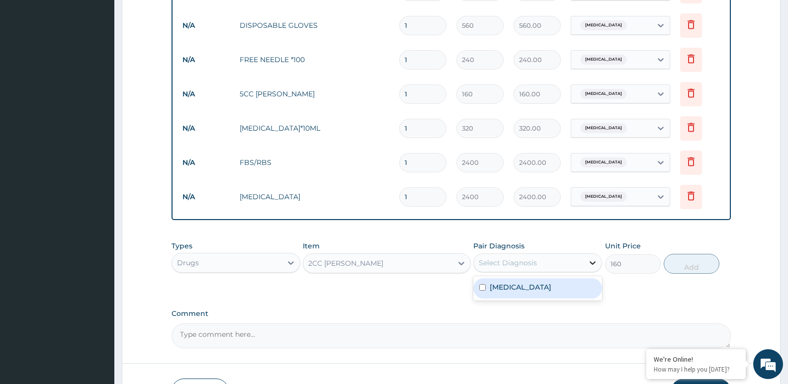
click at [593, 265] on icon at bounding box center [593, 263] width 10 height 10
click at [581, 285] on div "Malaria" at bounding box center [537, 288] width 129 height 20
checkbox input "true"
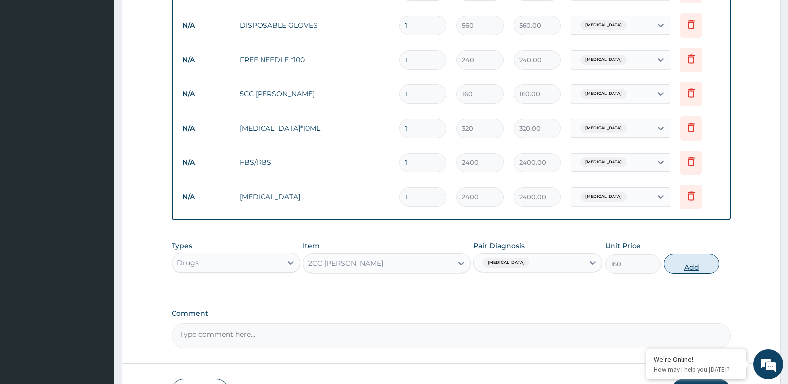
click at [678, 266] on button "Add" at bounding box center [692, 264] width 56 height 20
type input "0"
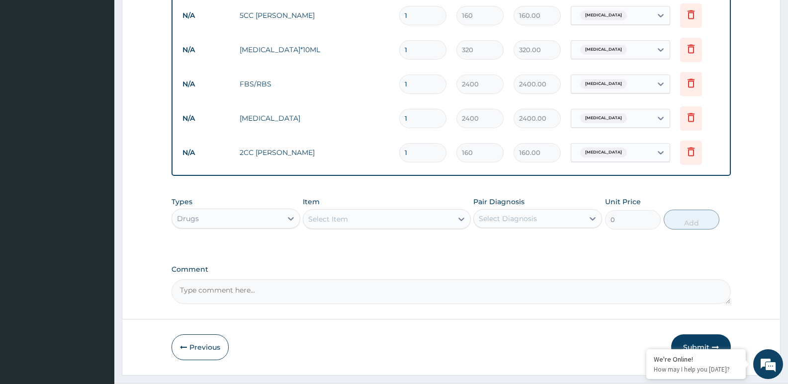
scroll to position [594, 0]
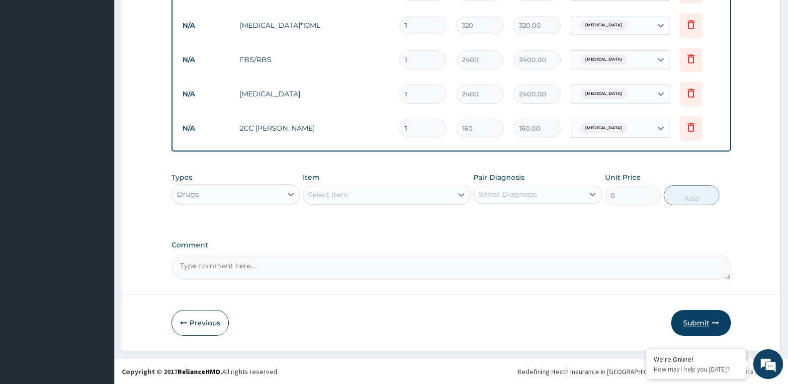
click at [712, 323] on icon "button" at bounding box center [715, 323] width 7 height 7
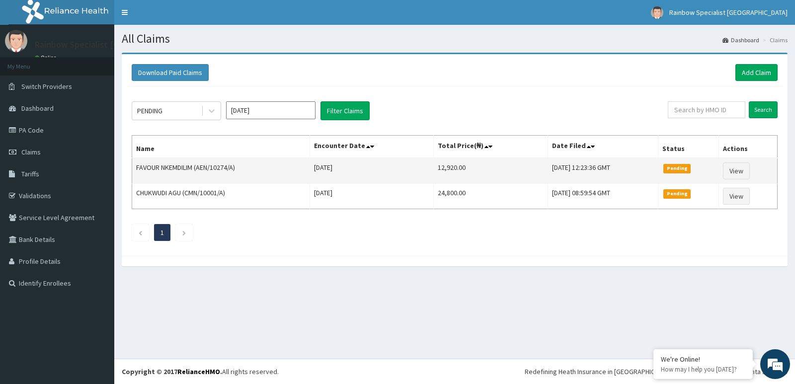
drag, startPoint x: 525, startPoint y: 86, endPoint x: 623, endPoint y: 174, distance: 132.0
